Goal: Check status: Check status

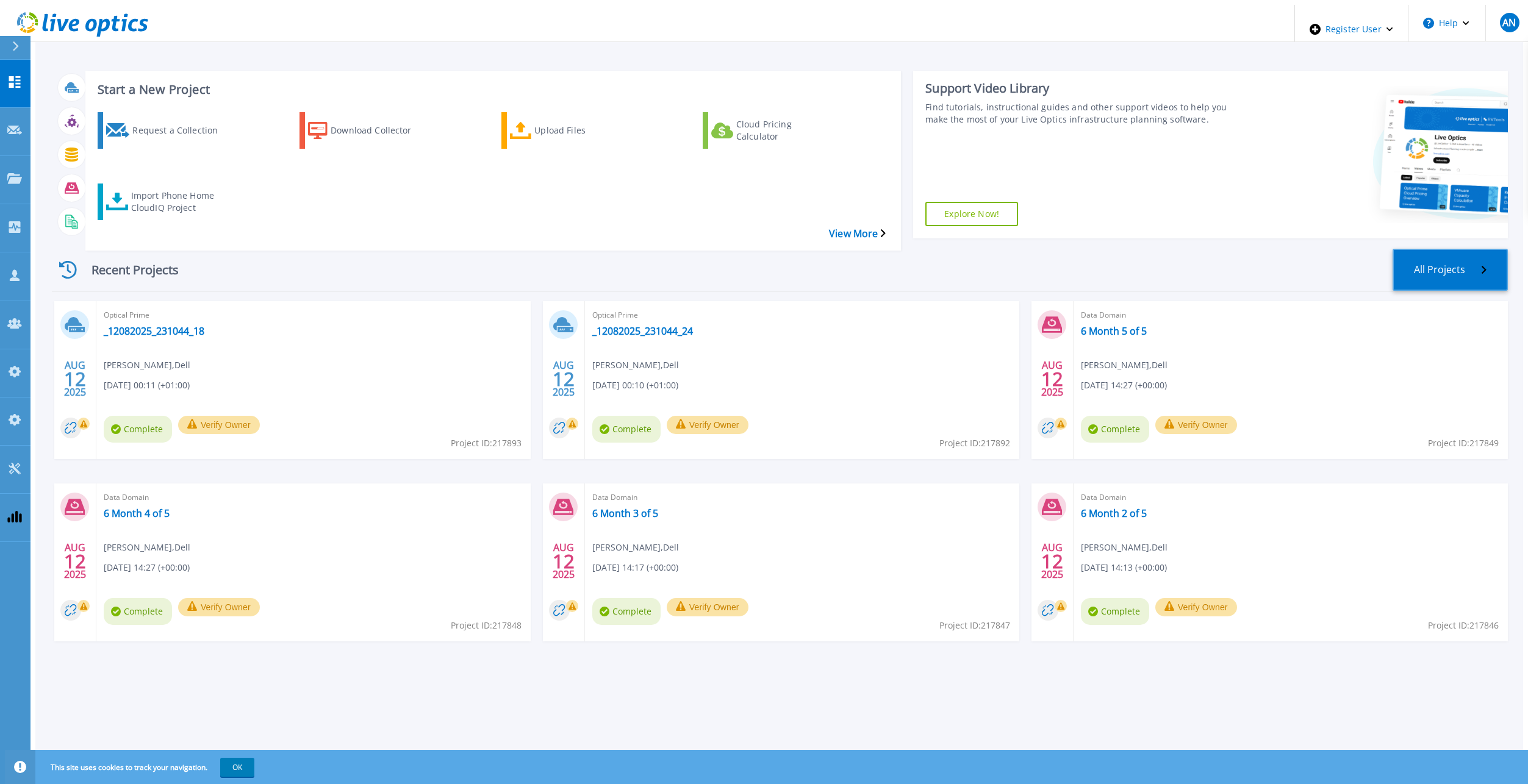
click at [1455, 248] on link "All Projects" at bounding box center [1450, 269] width 115 height 42
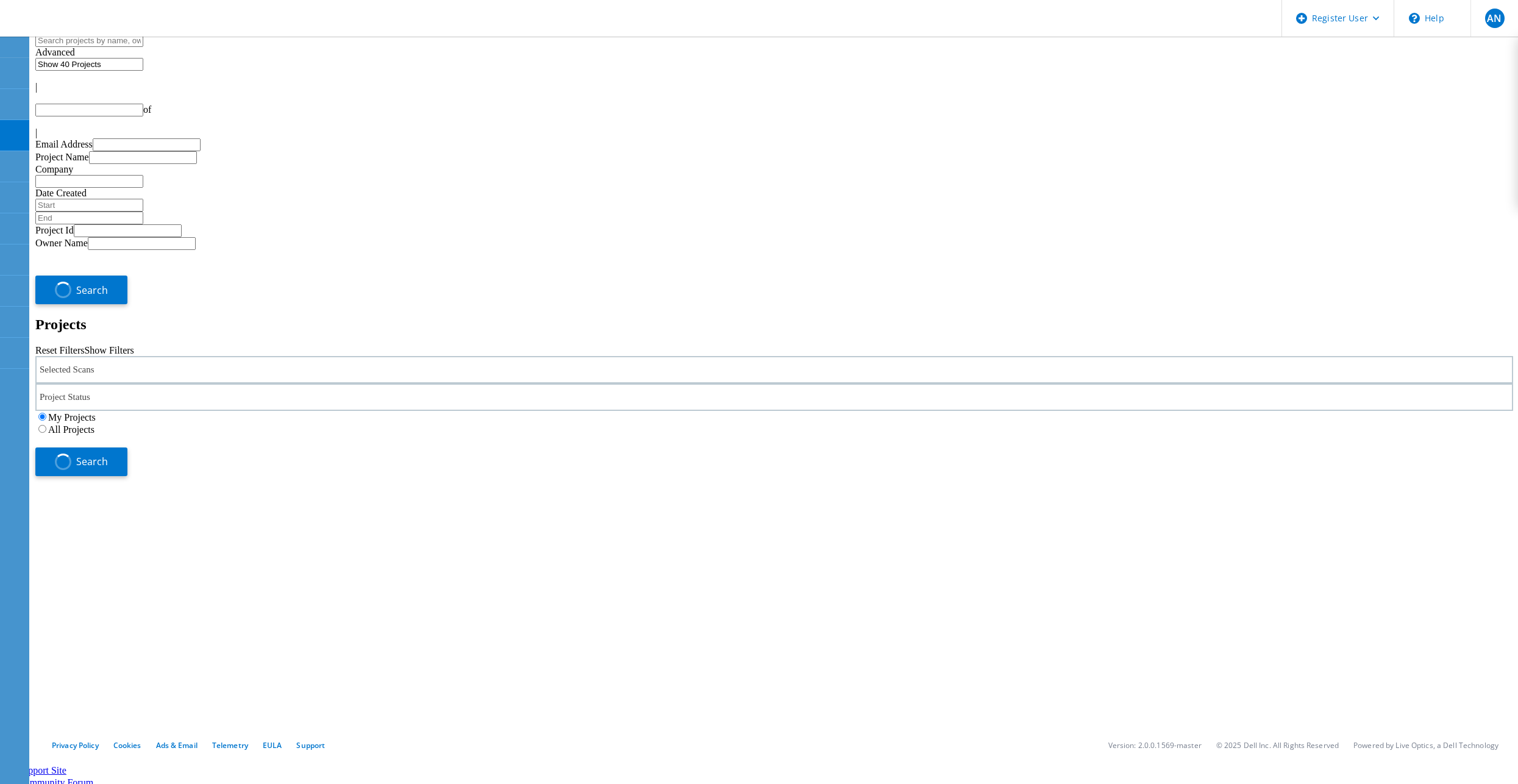
type input "1"
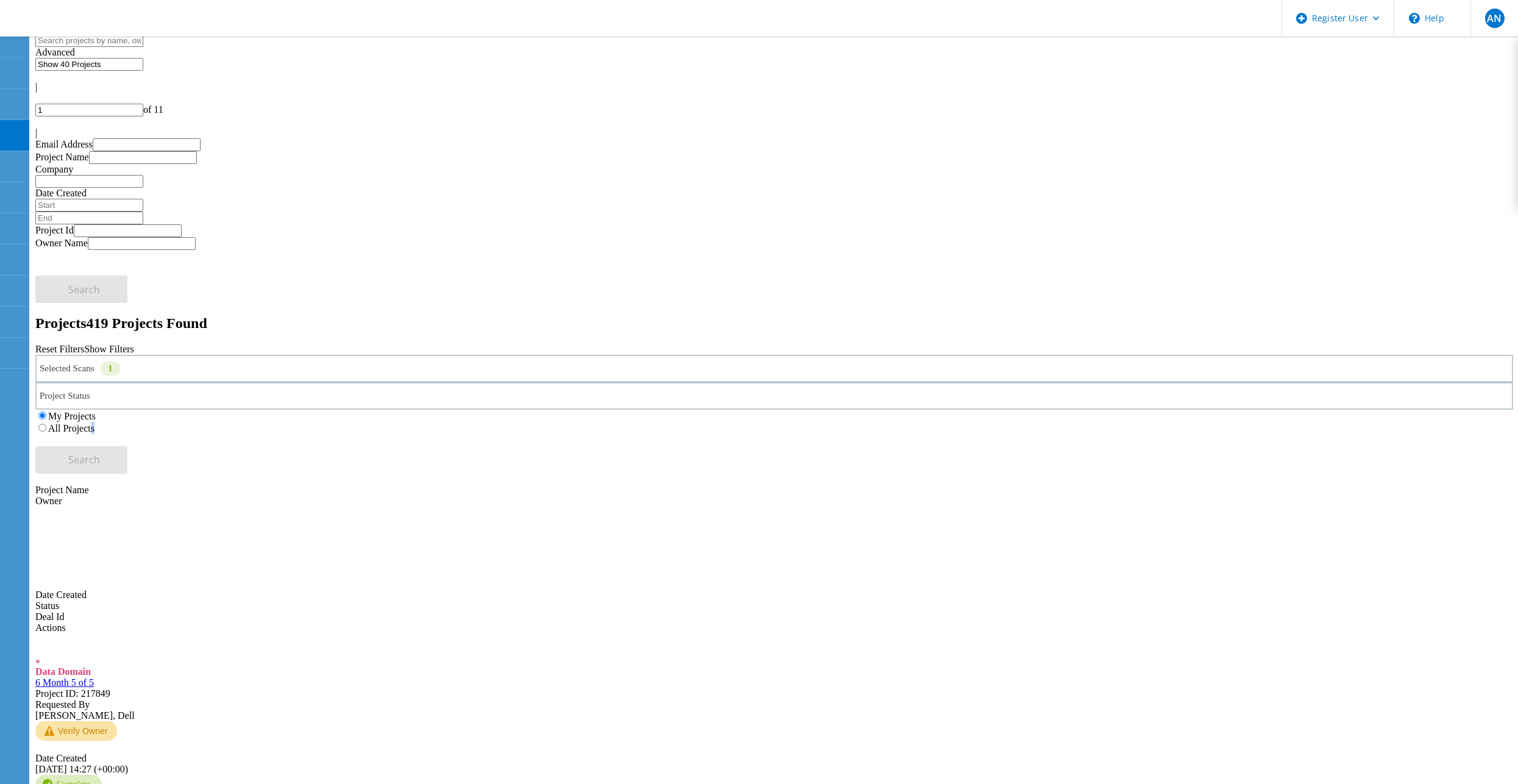
drag, startPoint x: 1010, startPoint y: 174, endPoint x: 1003, endPoint y: 170, distance: 8.1
click at [1003, 421] on div "All Projects" at bounding box center [774, 427] width 1478 height 12
click at [95, 423] on label "All Projects" at bounding box center [71, 428] width 47 height 10
click at [47, 424] on input "All Projects" at bounding box center [42, 427] width 8 height 8
click at [1271, 434] on div "Search" at bounding box center [774, 453] width 1478 height 39
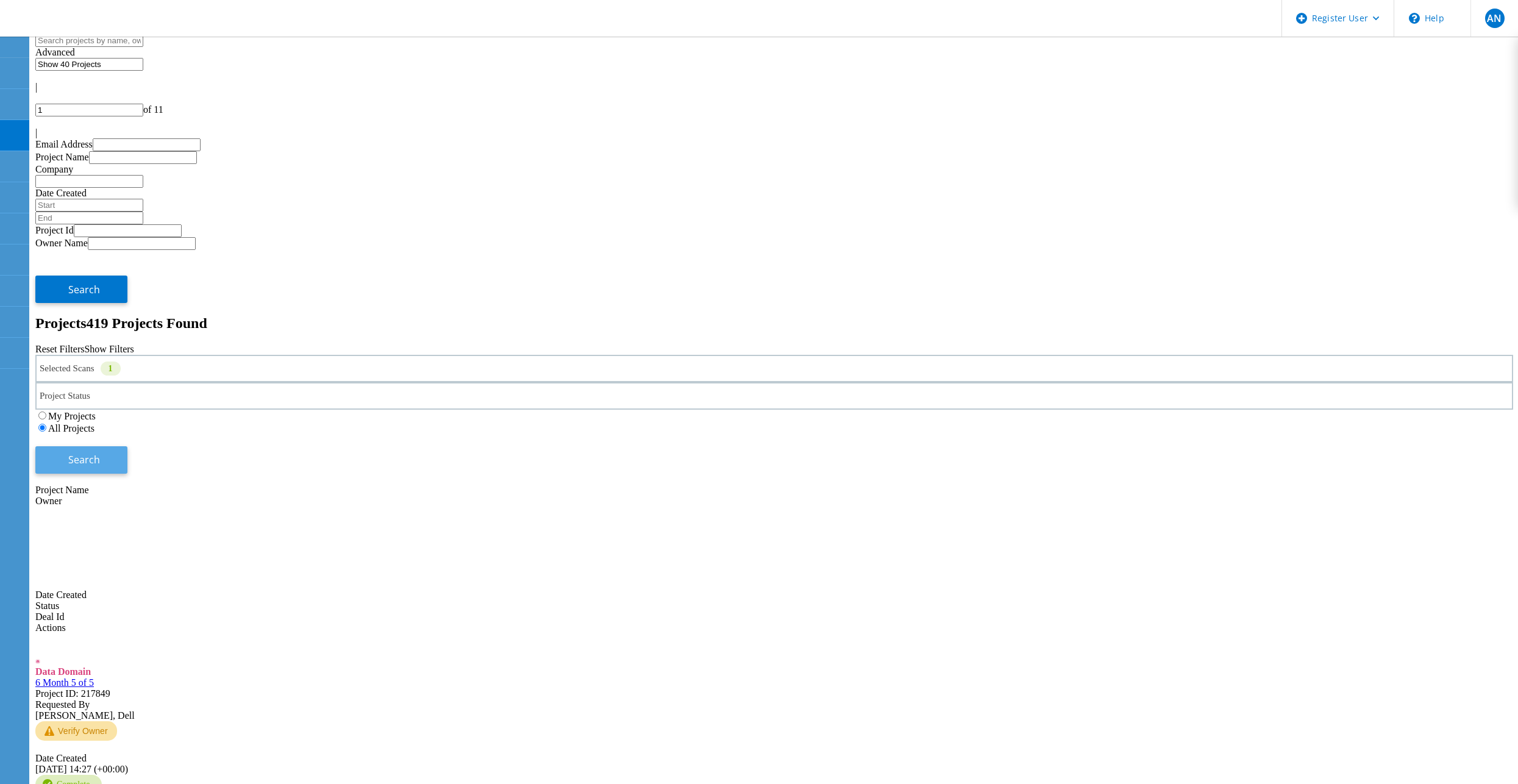
click at [127, 446] on button "Search" at bounding box center [81, 459] width 92 height 27
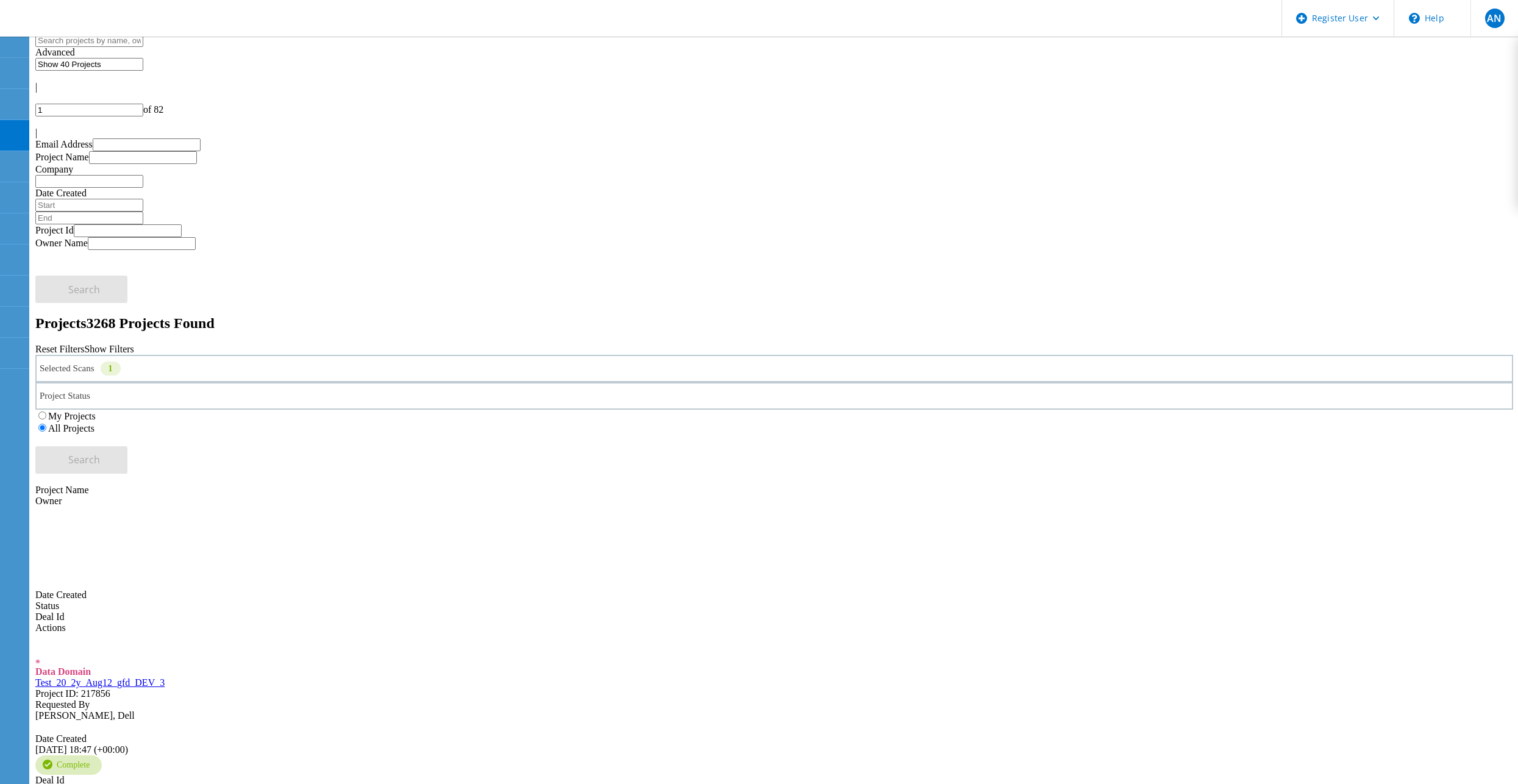
click at [1132, 410] on div "My Projects All Projects" at bounding box center [774, 422] width 1478 height 24
click at [164, 677] on link "Test_20_2y_Aug12_gfd_DEV_3" at bounding box center [100, 682] width 129 height 10
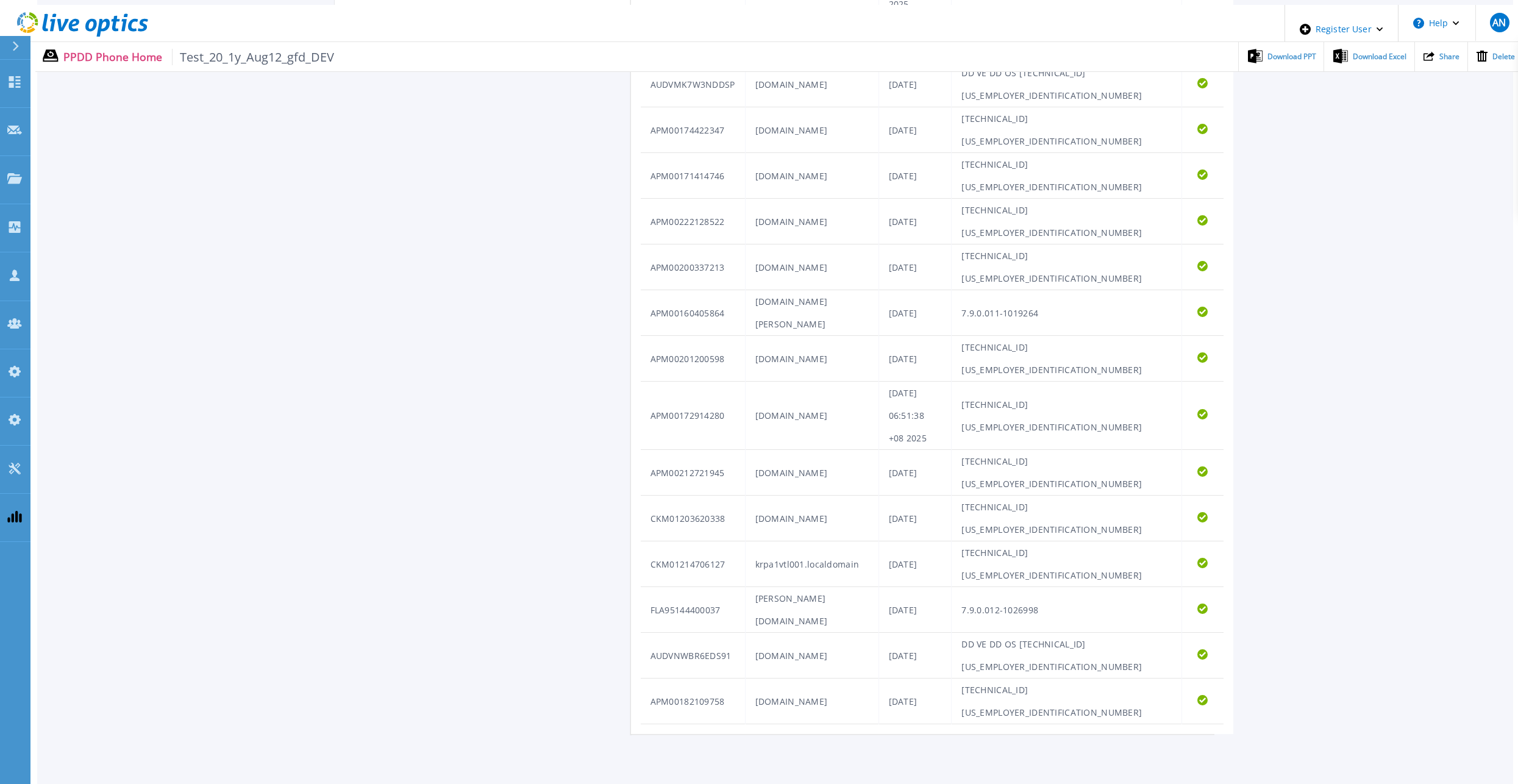
scroll to position [495, 0]
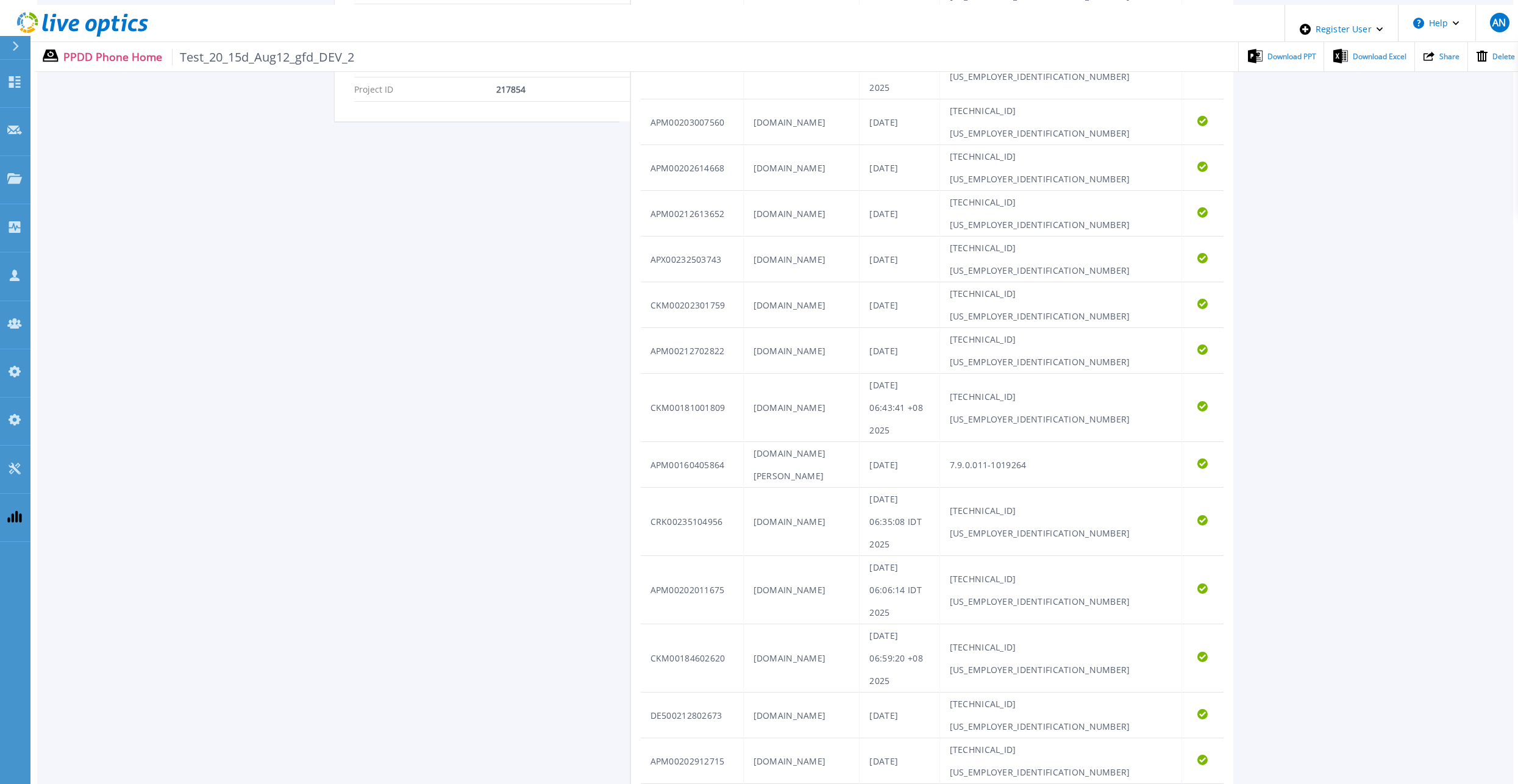
scroll to position [495, 0]
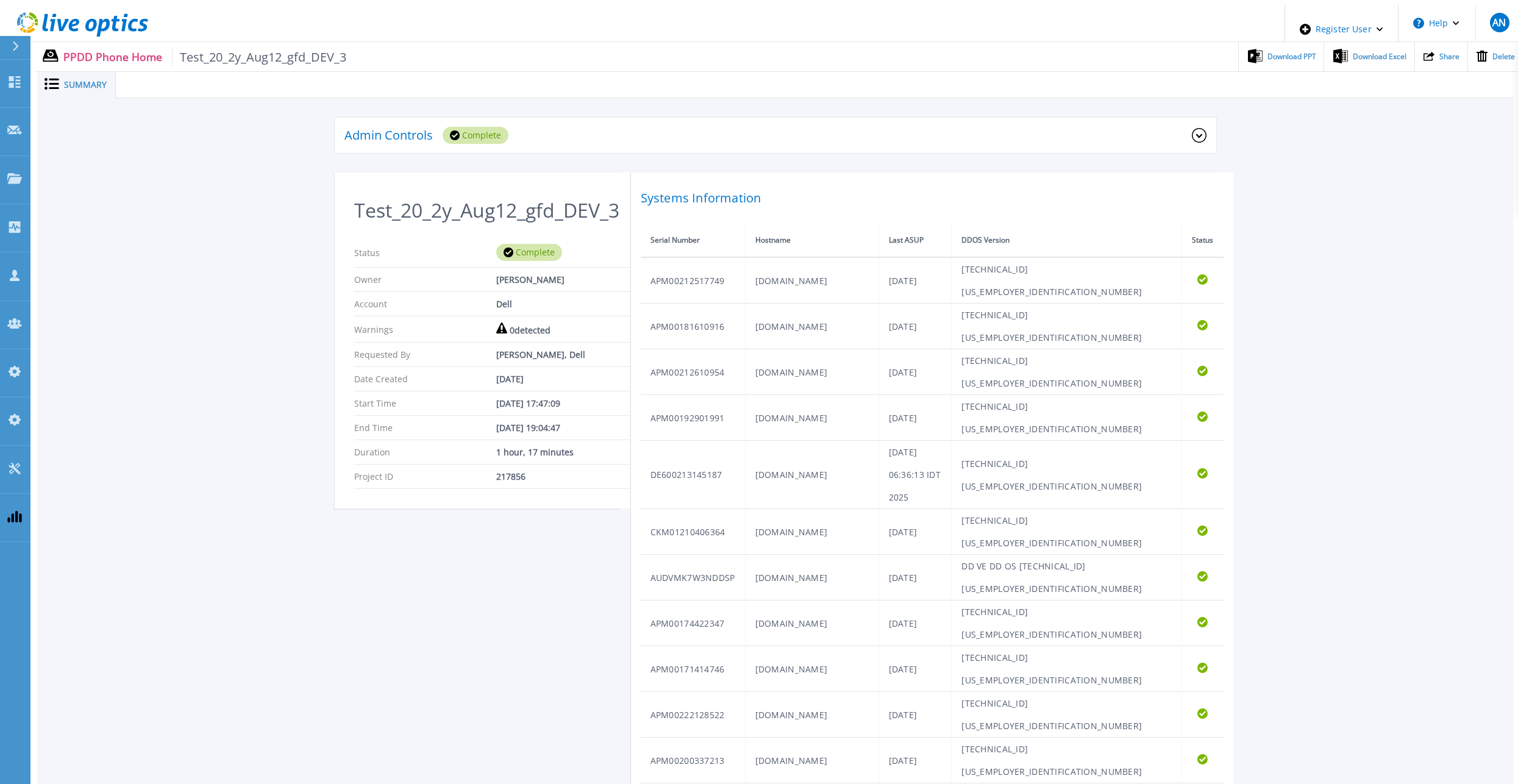
click at [220, 290] on div "Admin Controls Complete Download Raw Files Retry Delete Test_20_2y_Aug12_gfd_DE…" at bounding box center [775, 672] width 1476 height 1147
click at [97, 19] on icon at bounding box center [103, 27] width 14 height 18
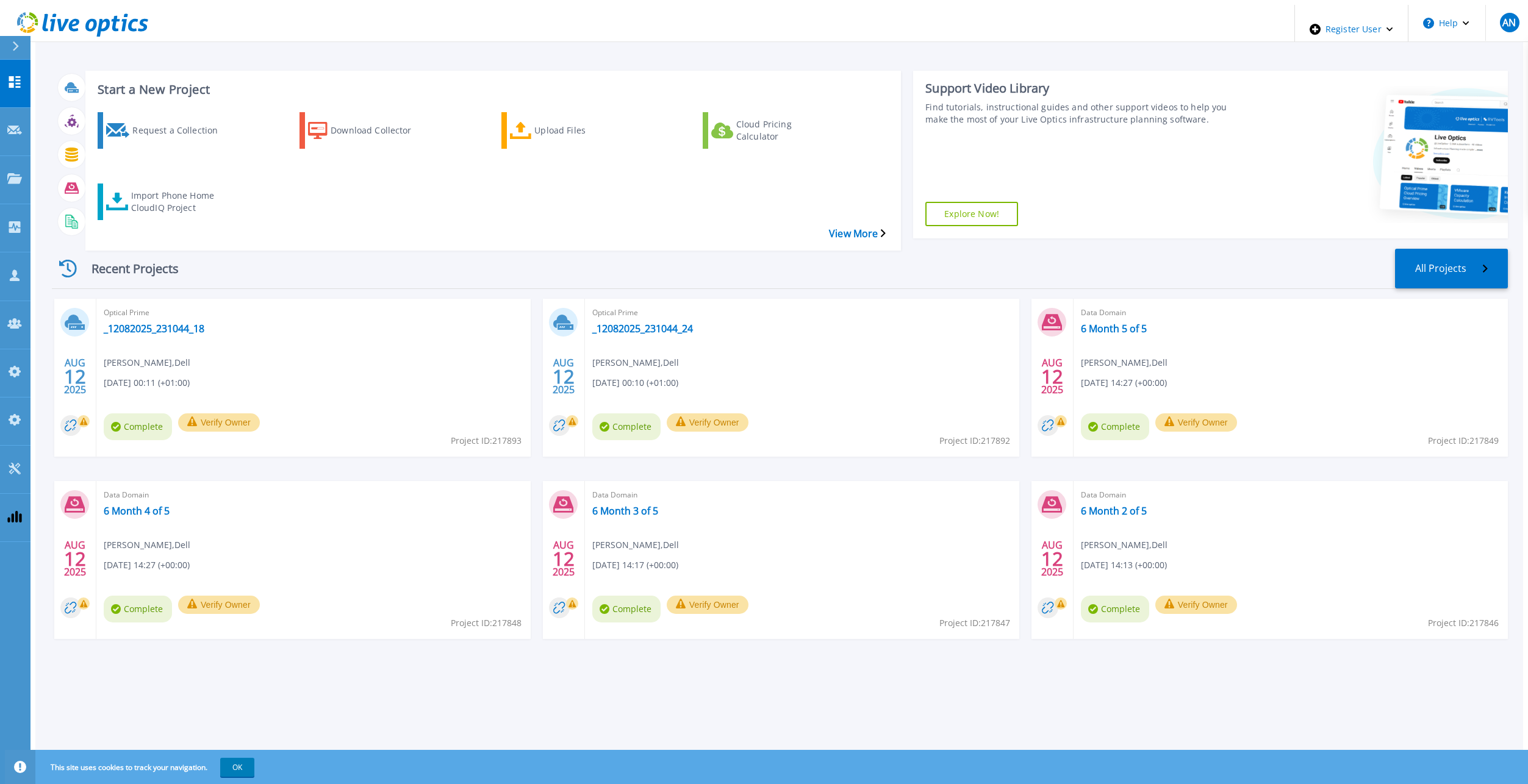
click at [473, 204] on div "Start a New Project Request a Collection Download Collector Upload Files Cloud …" at bounding box center [493, 160] width 815 height 179
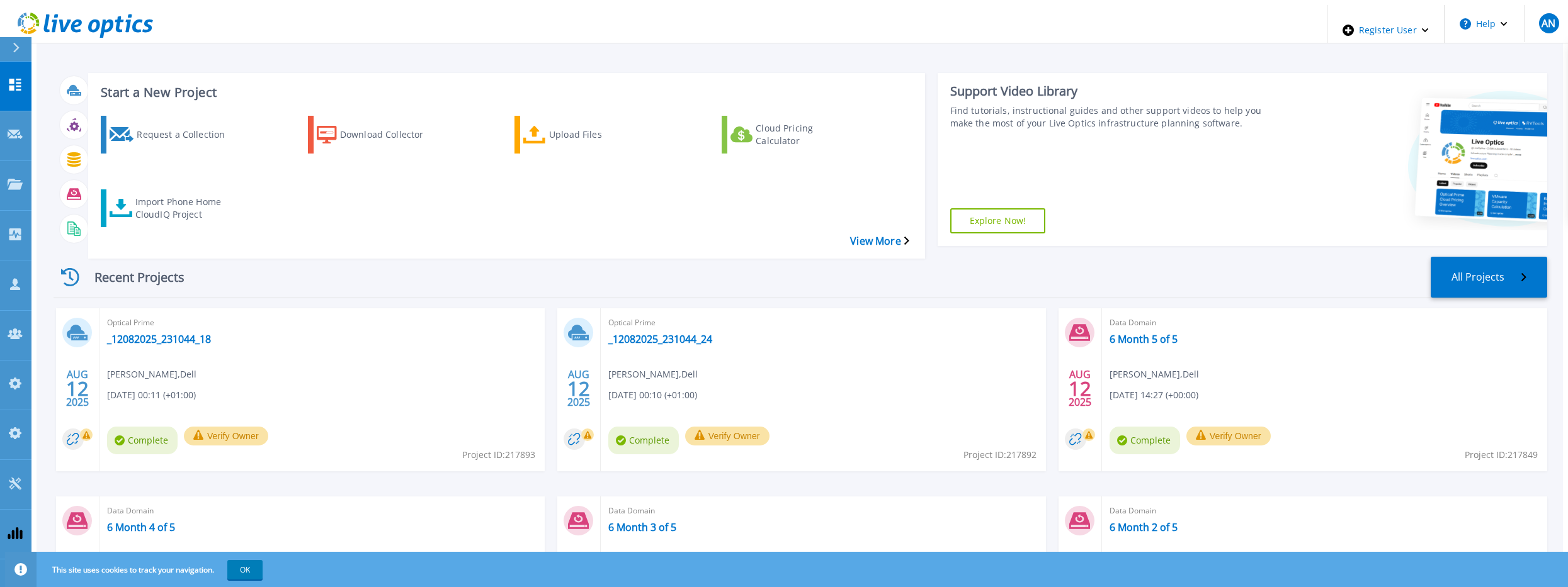
click at [836, 256] on div "Recent Projects All Projects" at bounding box center [800, 277] width 1494 height 42
click at [1552, 28] on div "AN" at bounding box center [1549, 23] width 20 height 20
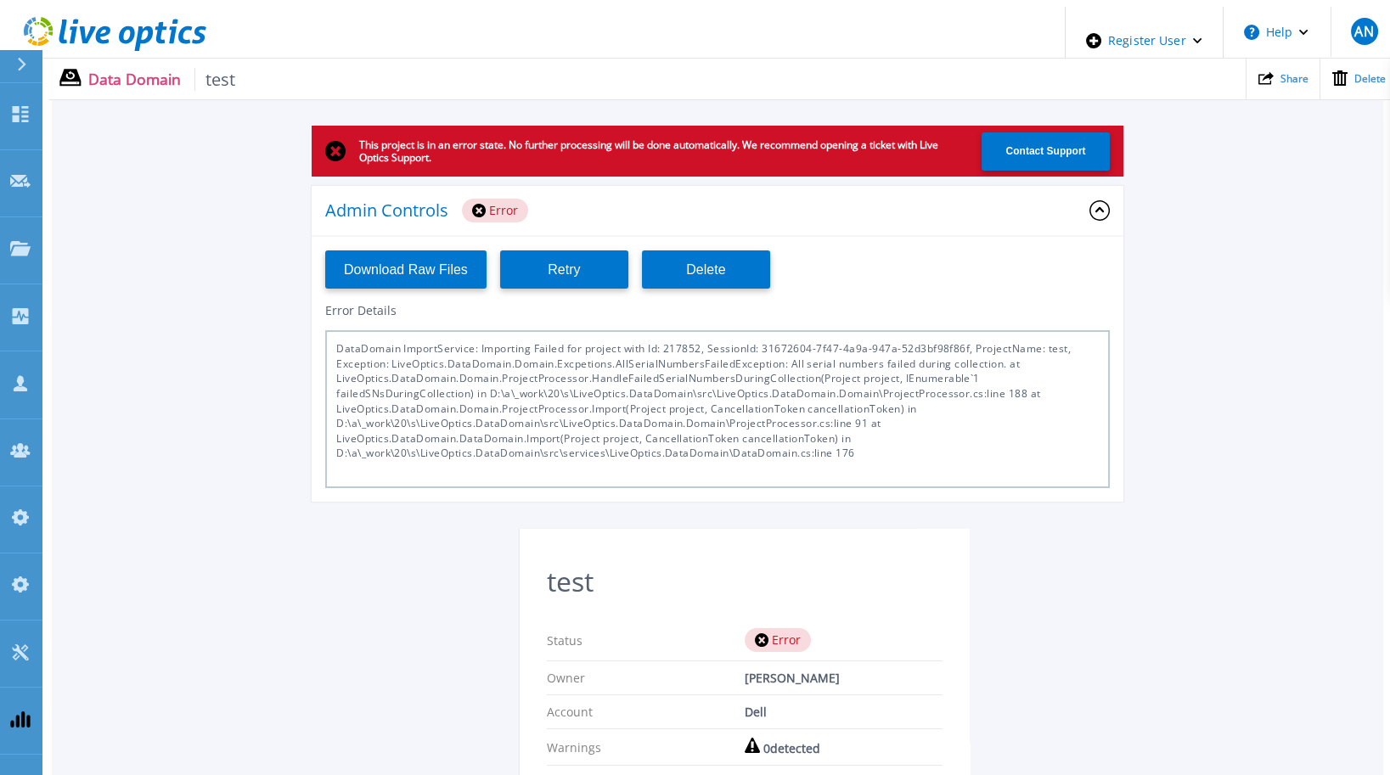
click at [435, 520] on div "This project is in an error state. No further processing will be done automatic…" at bounding box center [717, 571] width 1331 height 891
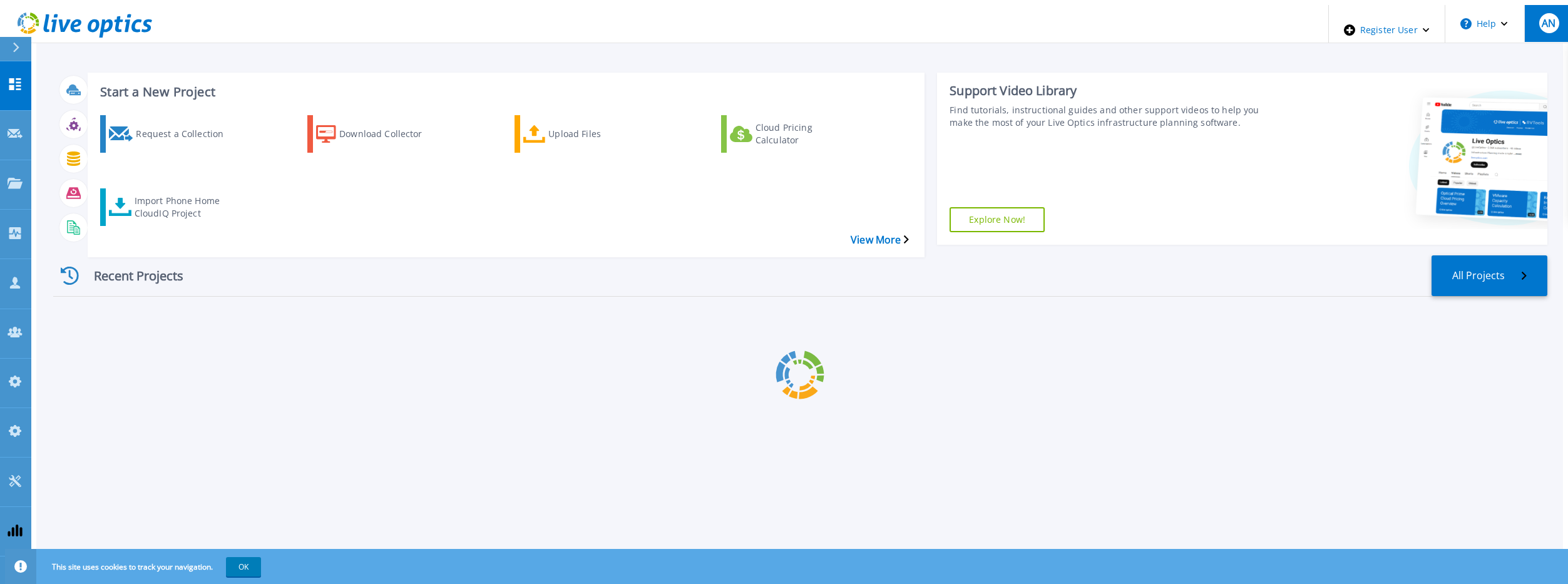
click at [1530, 25] on button "AN" at bounding box center [1548, 24] width 49 height 37
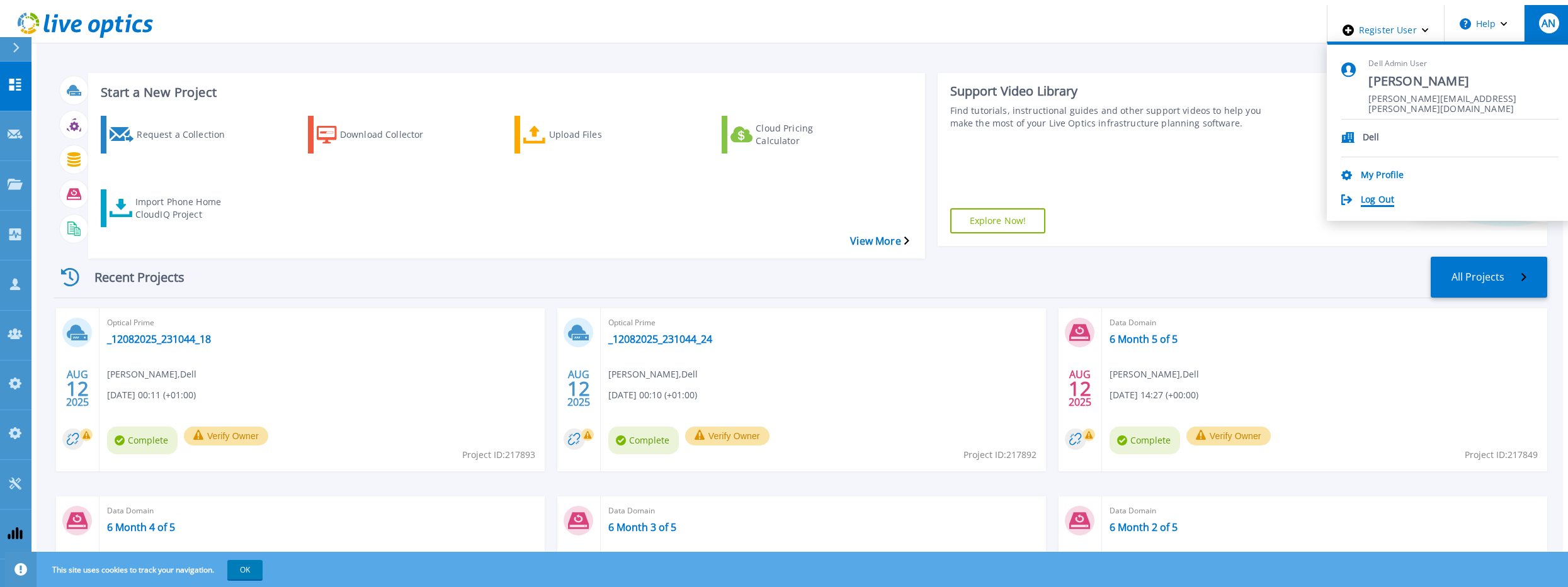
click at [1394, 196] on link "Log Out" at bounding box center [1377, 200] width 33 height 12
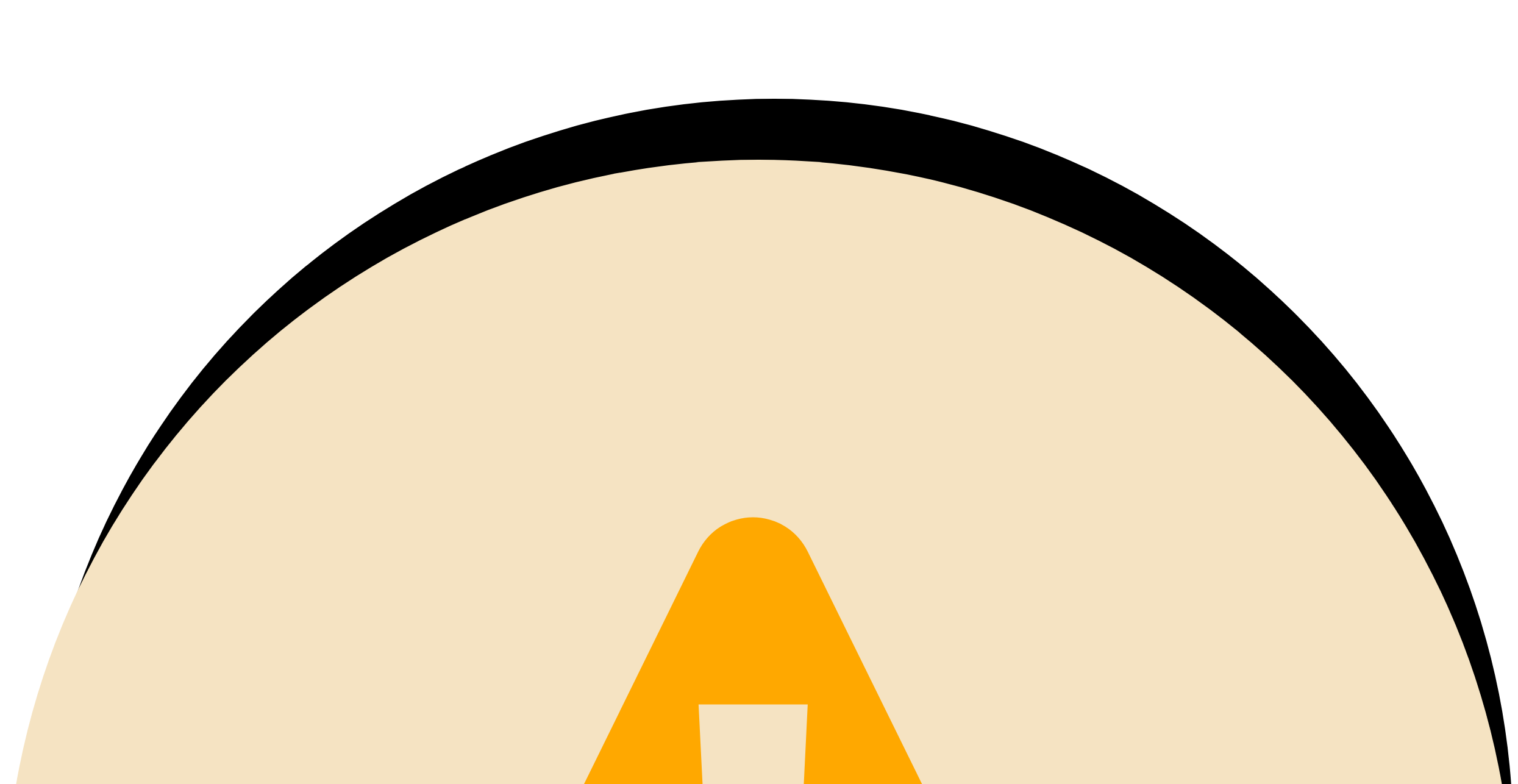
click at [213, 14] on header at bounding box center [759, 52] width 1508 height 94
click at [1042, 159] on header "This site uses cookies to track your navigation. OK" at bounding box center [774, 129] width 1478 height 61
